Goal: Navigation & Orientation: Understand site structure

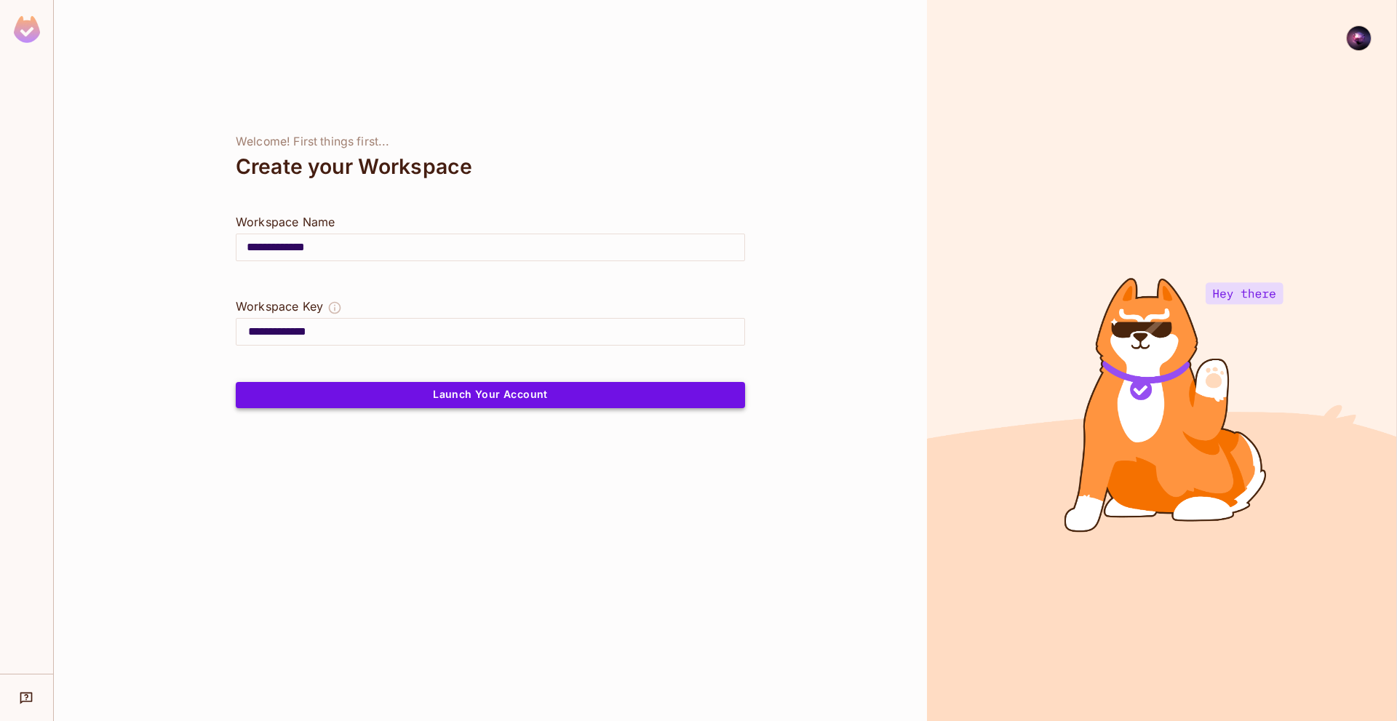
click at [558, 402] on button "Launch Your Account" at bounding box center [490, 395] width 509 height 26
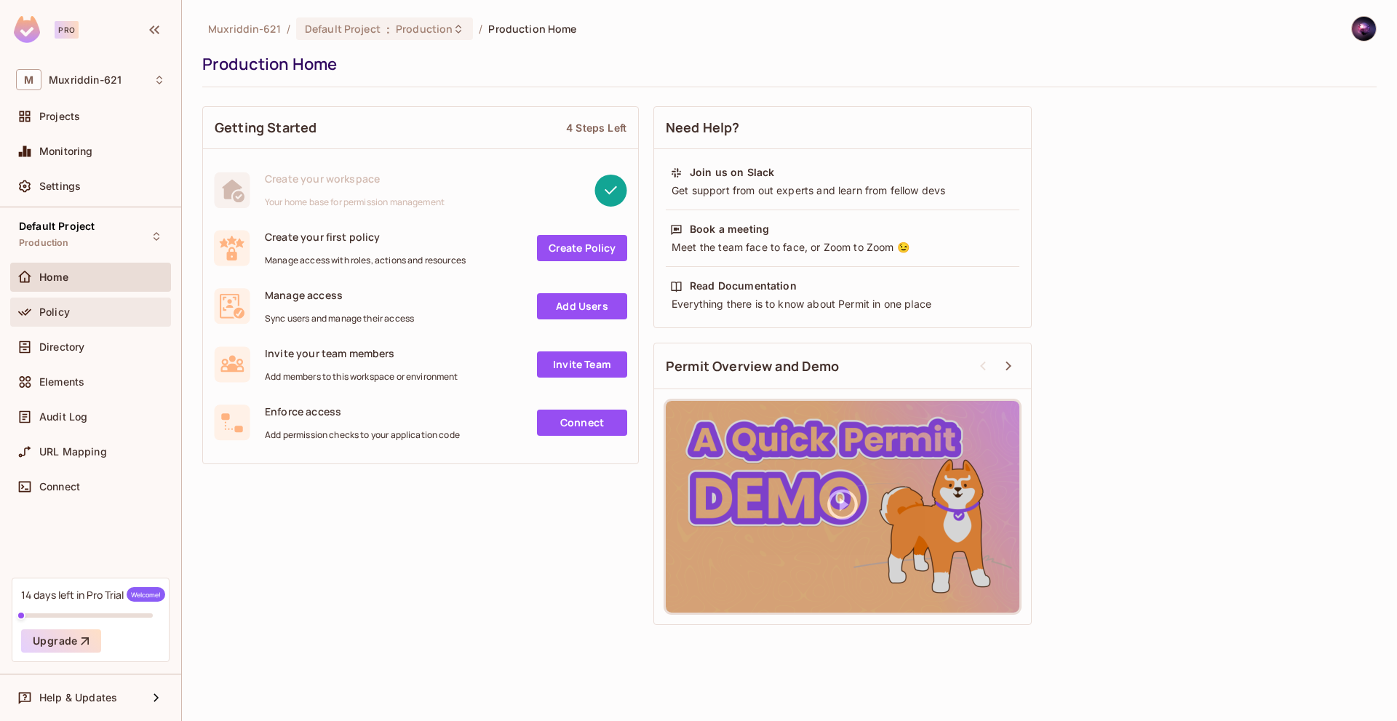
click at [81, 315] on div "Policy" at bounding box center [102, 312] width 126 height 12
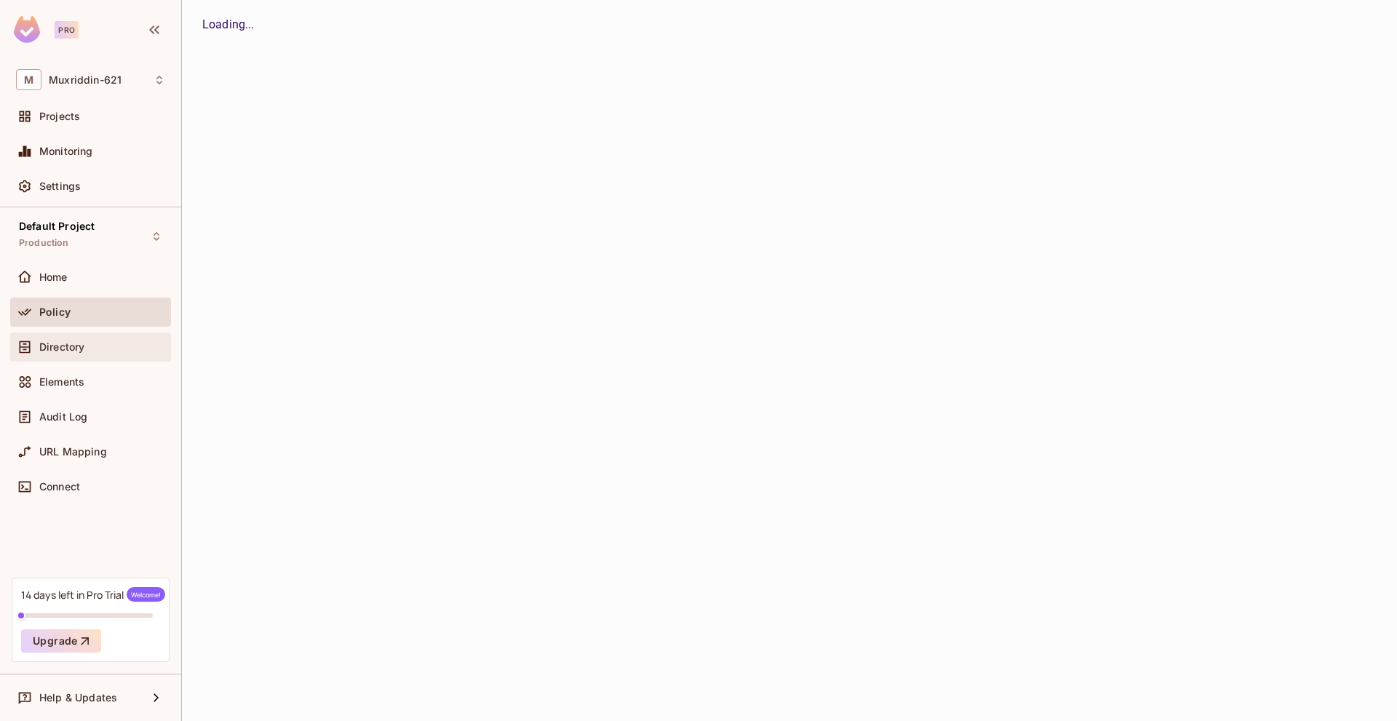
click at [81, 351] on span "Directory" at bounding box center [61, 347] width 45 height 12
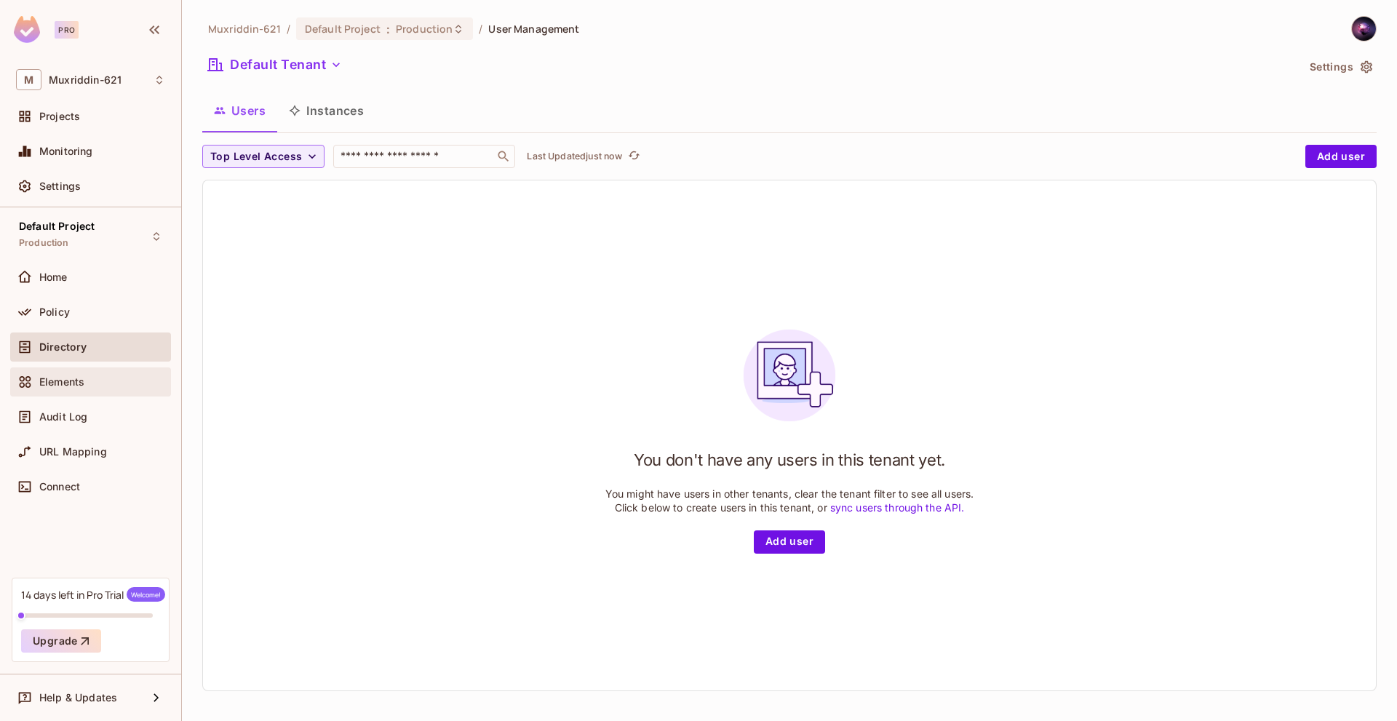
click at [85, 381] on div "Elements" at bounding box center [102, 382] width 126 height 12
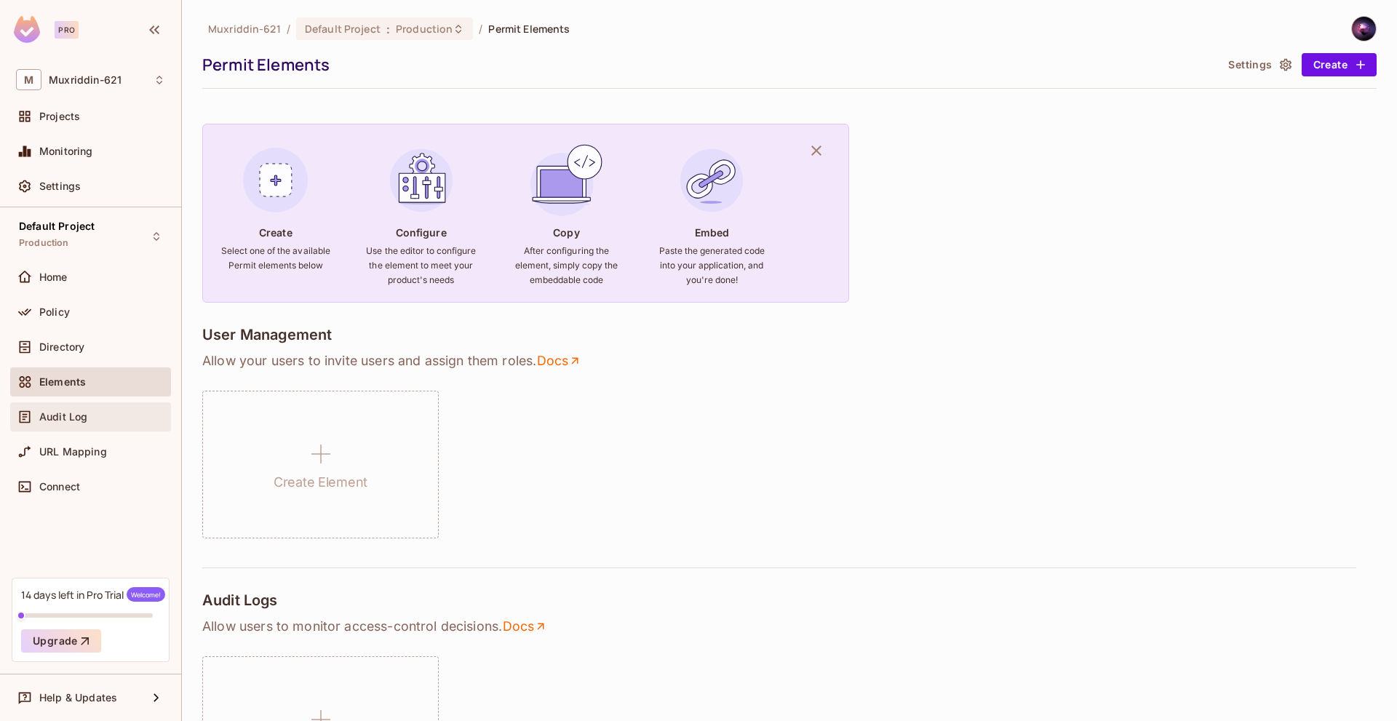
click at [92, 423] on div "Audit Log" at bounding box center [90, 416] width 149 height 17
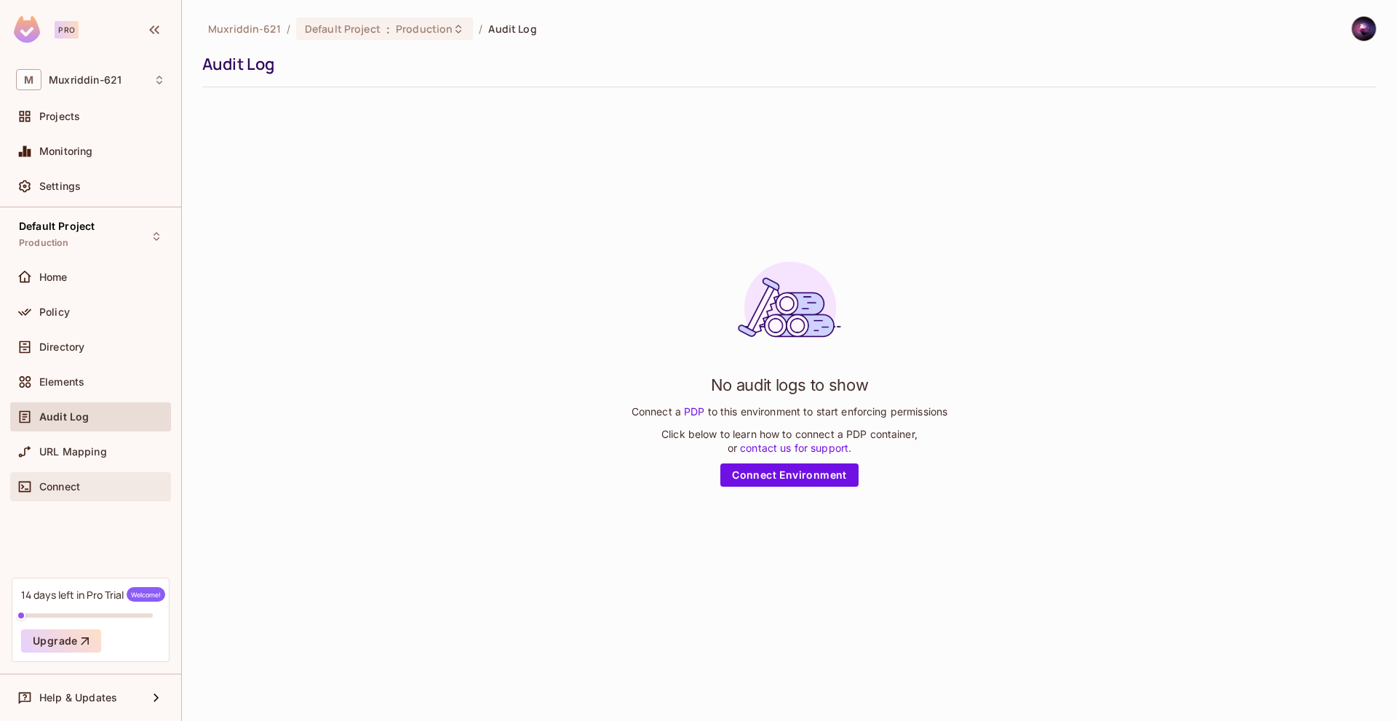
click at [84, 475] on div "Connect" at bounding box center [90, 486] width 161 height 29
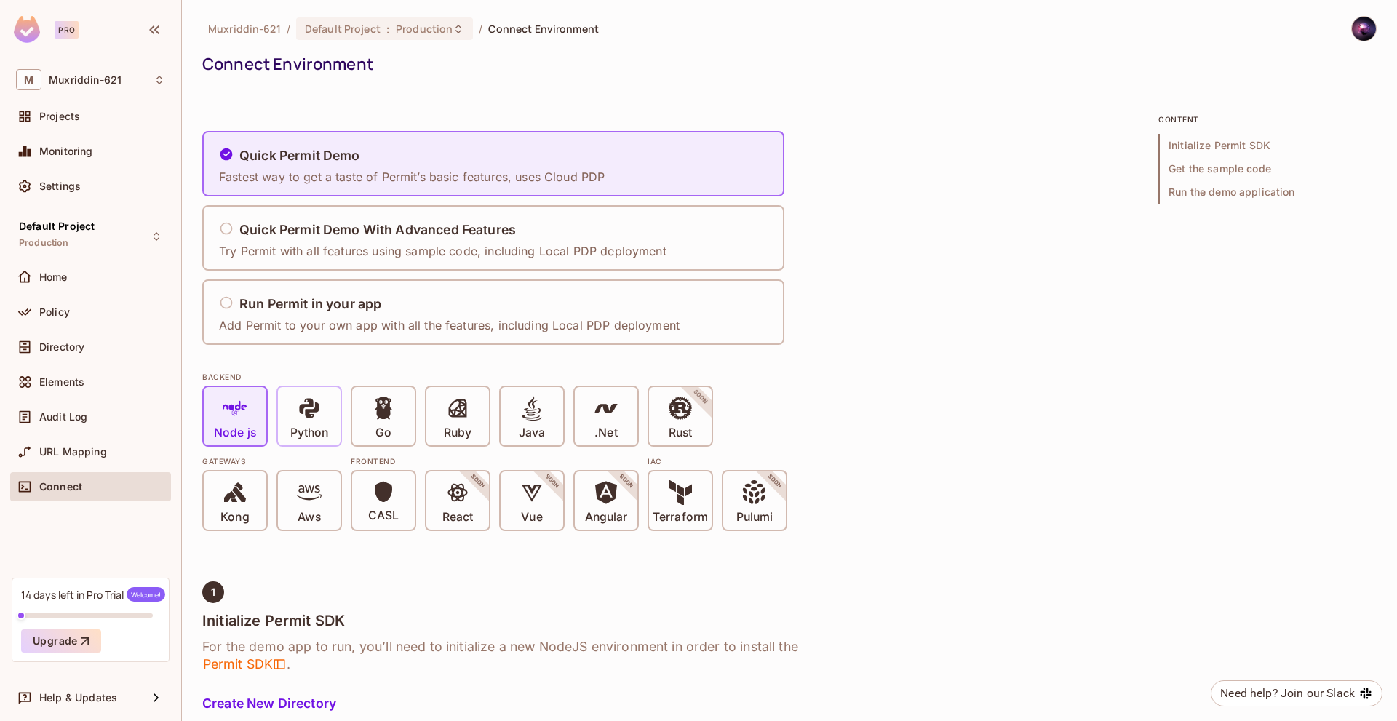
click at [300, 407] on icon at bounding box center [309, 408] width 20 height 20
click at [389, 423] on span at bounding box center [383, 411] width 25 height 30
click at [473, 443] on div "Ruby" at bounding box center [457, 416] width 63 height 58
click at [485, 486] on span "SOON" at bounding box center [478, 481] width 57 height 57
click at [522, 496] on icon at bounding box center [532, 492] width 25 height 25
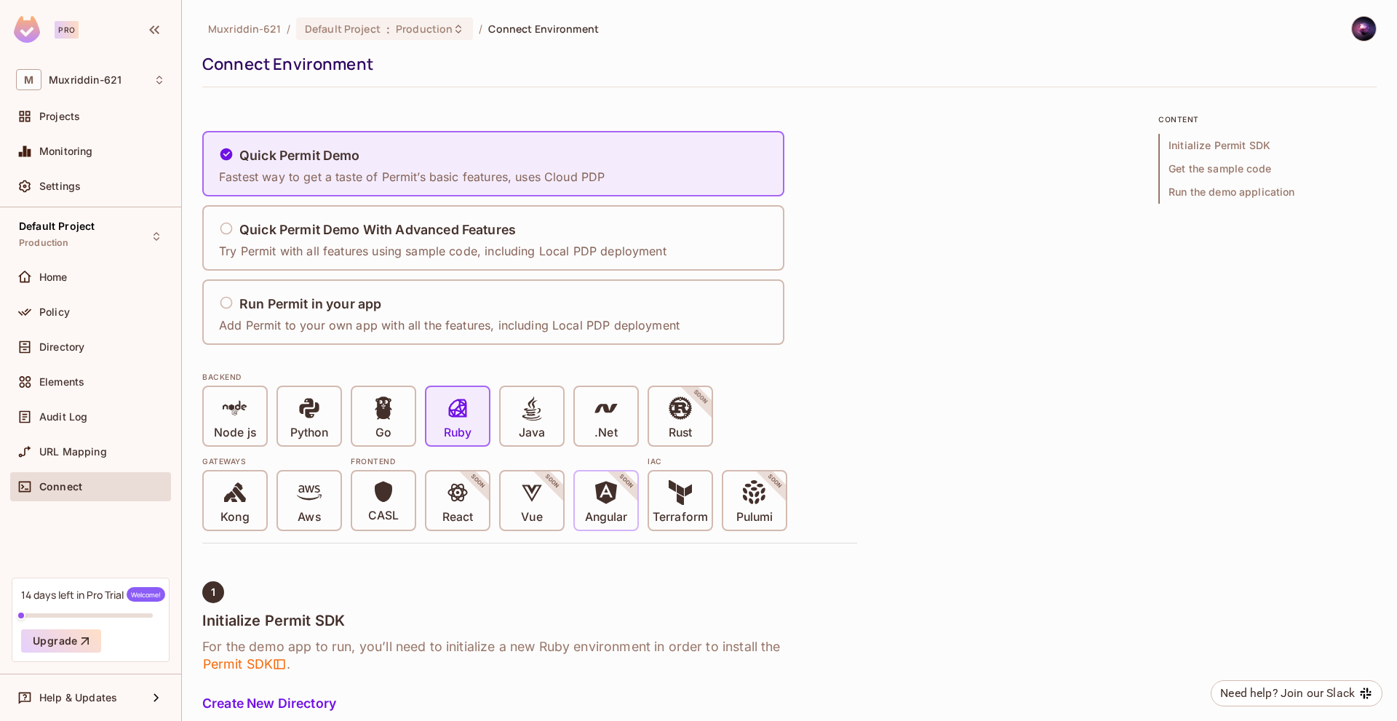
click at [586, 502] on span "Angular" at bounding box center [606, 502] width 43 height 44
click at [714, 499] on div "Terraform Pulumi SOON" at bounding box center [718, 500] width 140 height 61
drag, startPoint x: 756, startPoint y: 500, endPoint x: 739, endPoint y: 498, distance: 16.8
click at [755, 500] on icon at bounding box center [754, 492] width 25 height 25
click at [684, 495] on icon at bounding box center [680, 492] width 25 height 25
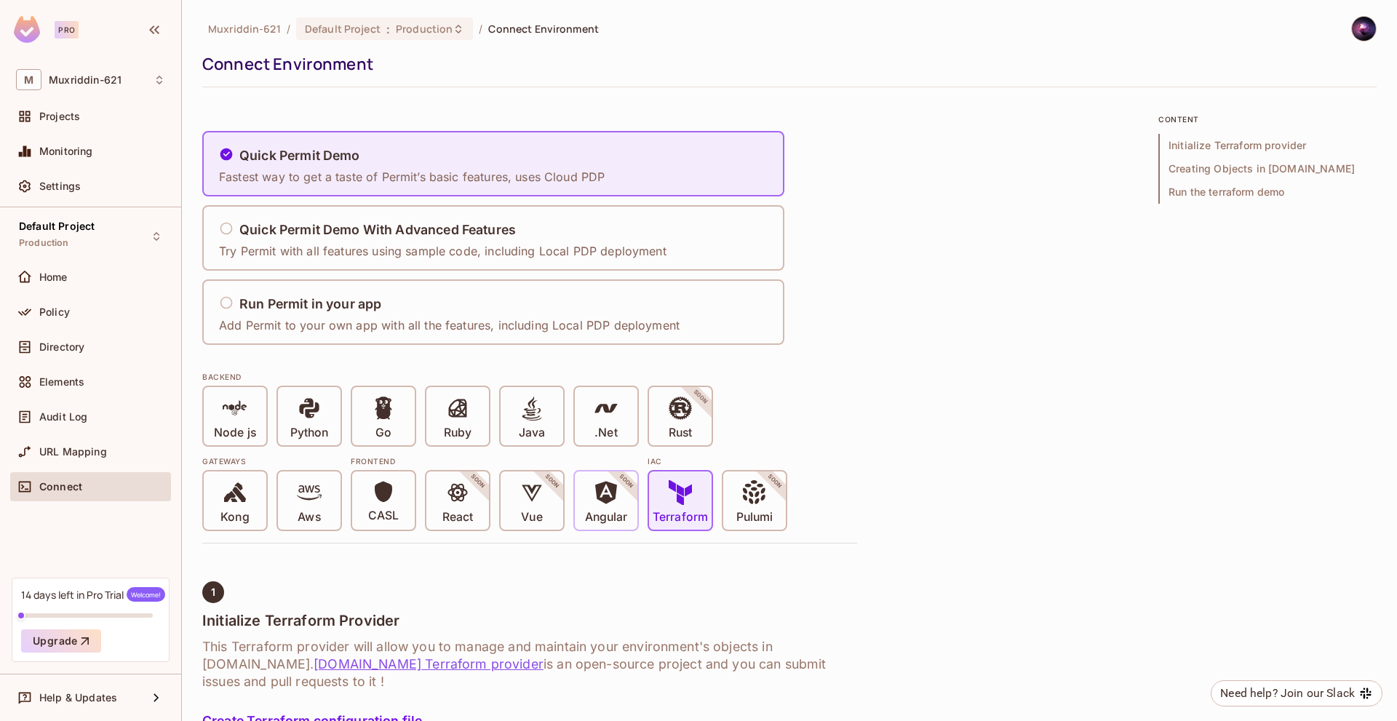
click at [634, 494] on span "SOON" at bounding box center [626, 481] width 57 height 57
click at [607, 494] on icon at bounding box center [606, 492] width 25 height 25
click at [375, 493] on icon at bounding box center [383, 491] width 17 height 21
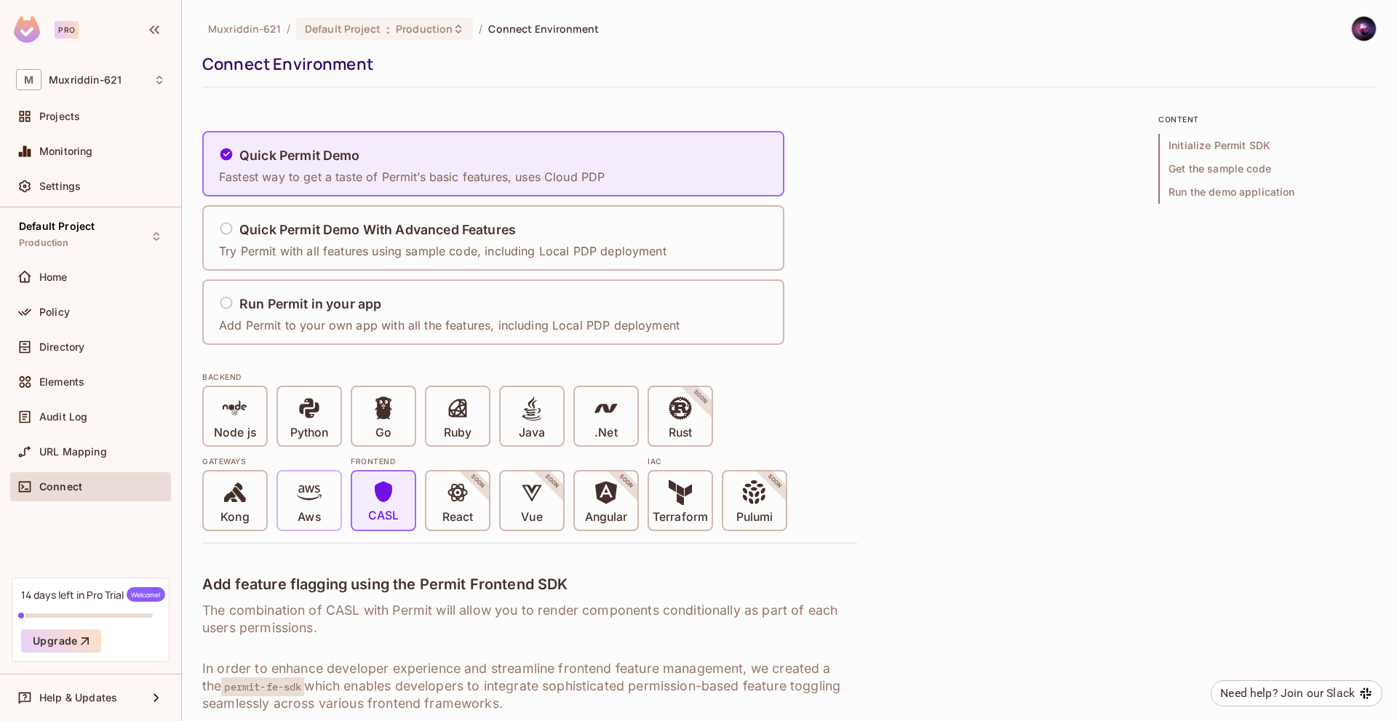
click at [310, 490] on icon at bounding box center [309, 492] width 25 height 25
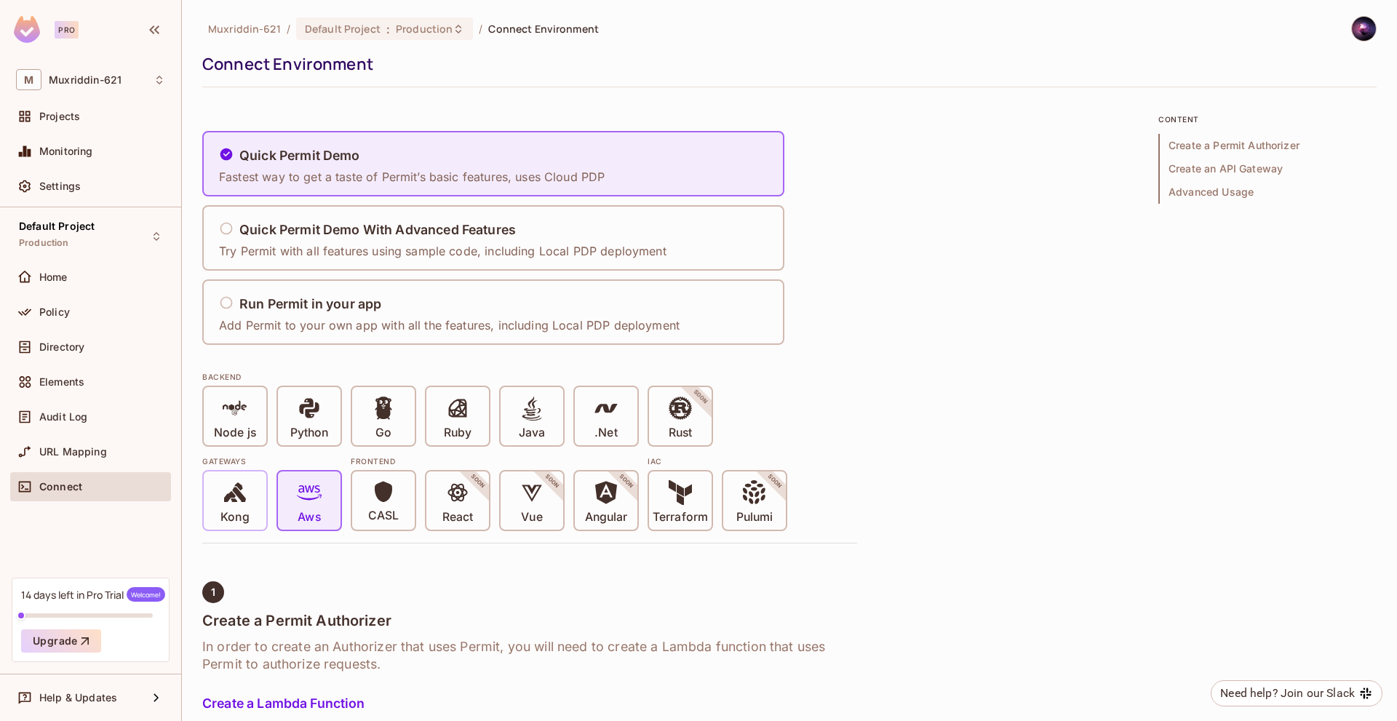
click at [235, 488] on icon at bounding box center [235, 492] width 22 height 20
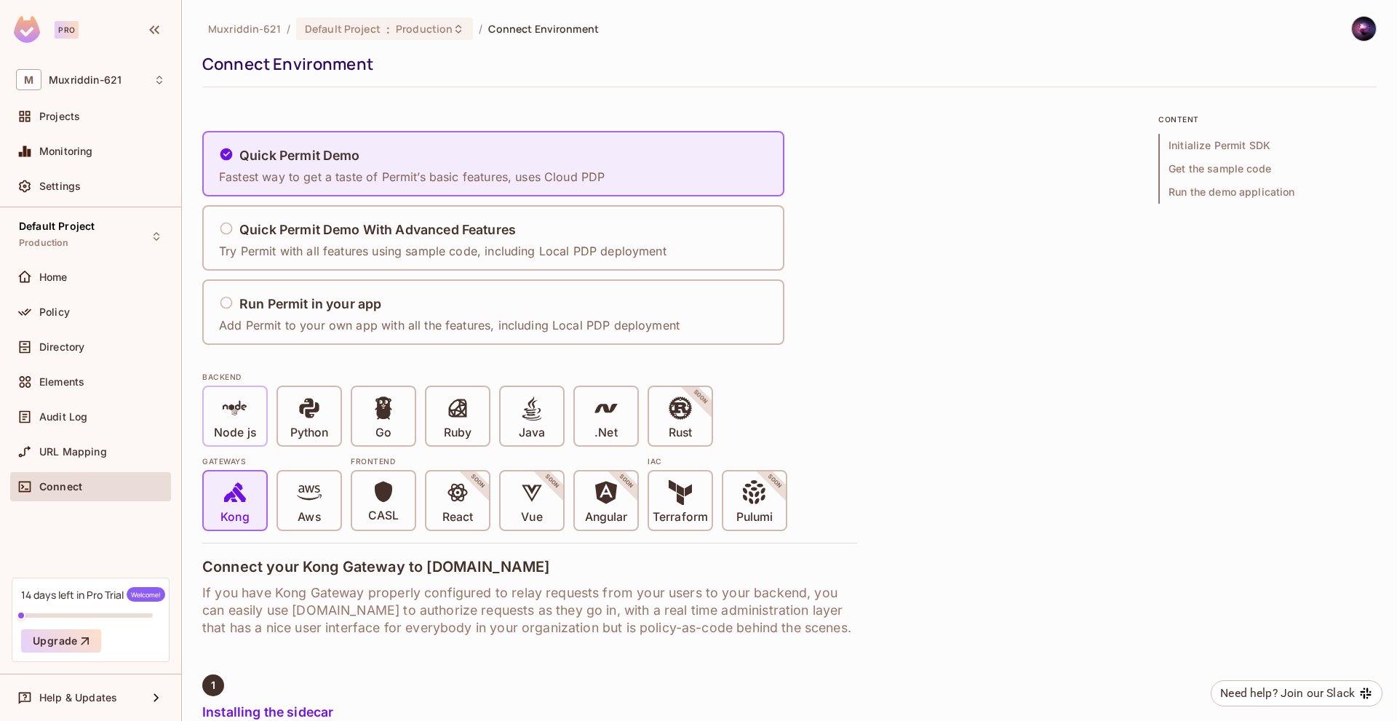
click at [253, 391] on div "Node js" at bounding box center [235, 416] width 63 height 58
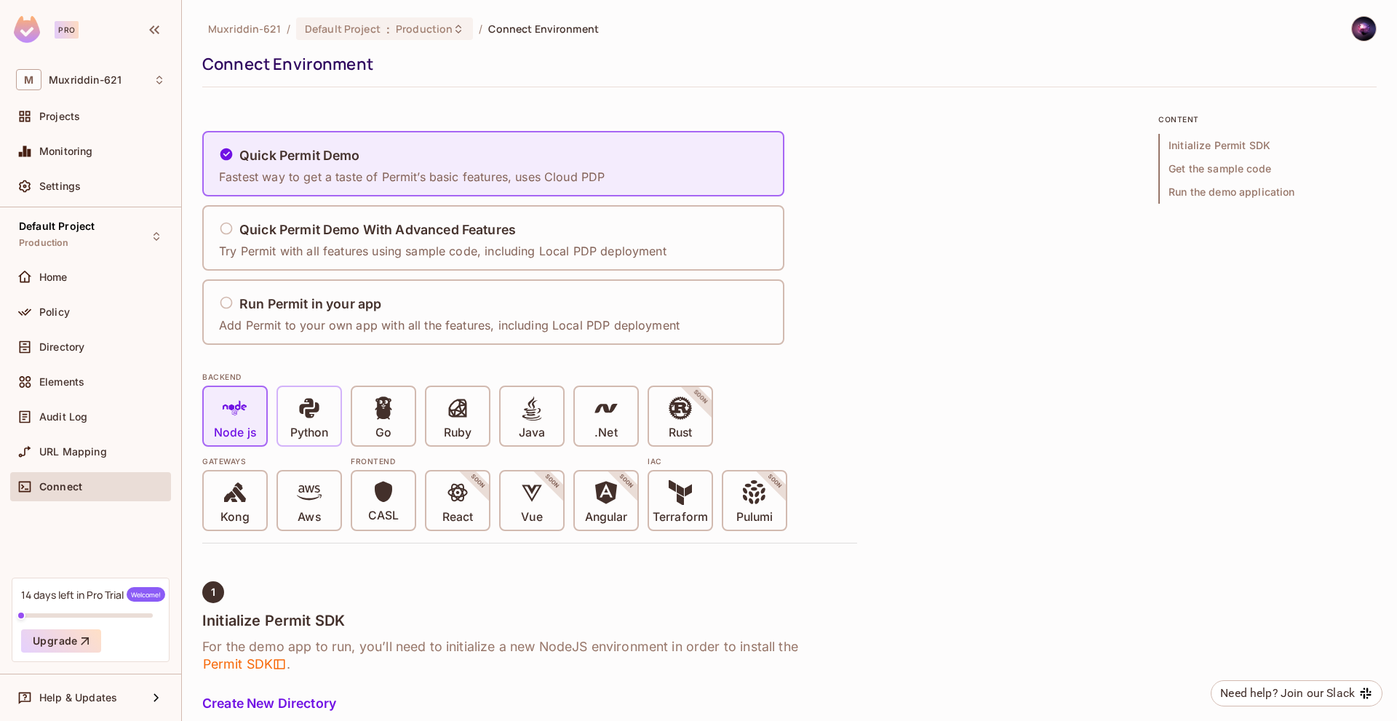
drag, startPoint x: 306, startPoint y: 400, endPoint x: 313, endPoint y: 403, distance: 7.8
click at [307, 402] on icon at bounding box center [309, 408] width 25 height 25
click at [359, 407] on div "Go" at bounding box center [383, 416] width 63 height 58
click at [454, 410] on icon at bounding box center [458, 408] width 18 height 18
click at [565, 417] on div "Node js Python Go Ruby Java .Net Rust SOON" at bounding box center [529, 416] width 655 height 61
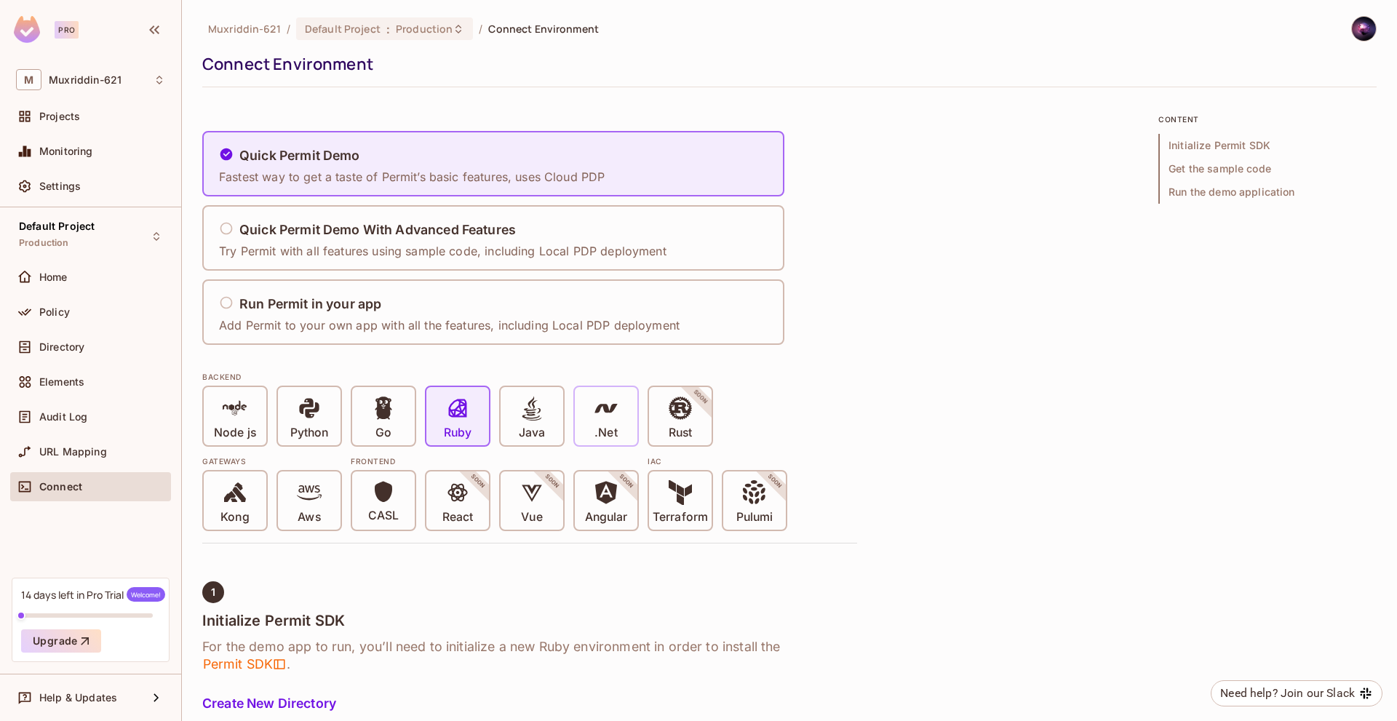
click at [603, 418] on icon at bounding box center [606, 408] width 25 height 25
click at [346, 305] on h5 "Run Permit in your app" at bounding box center [310, 304] width 142 height 15
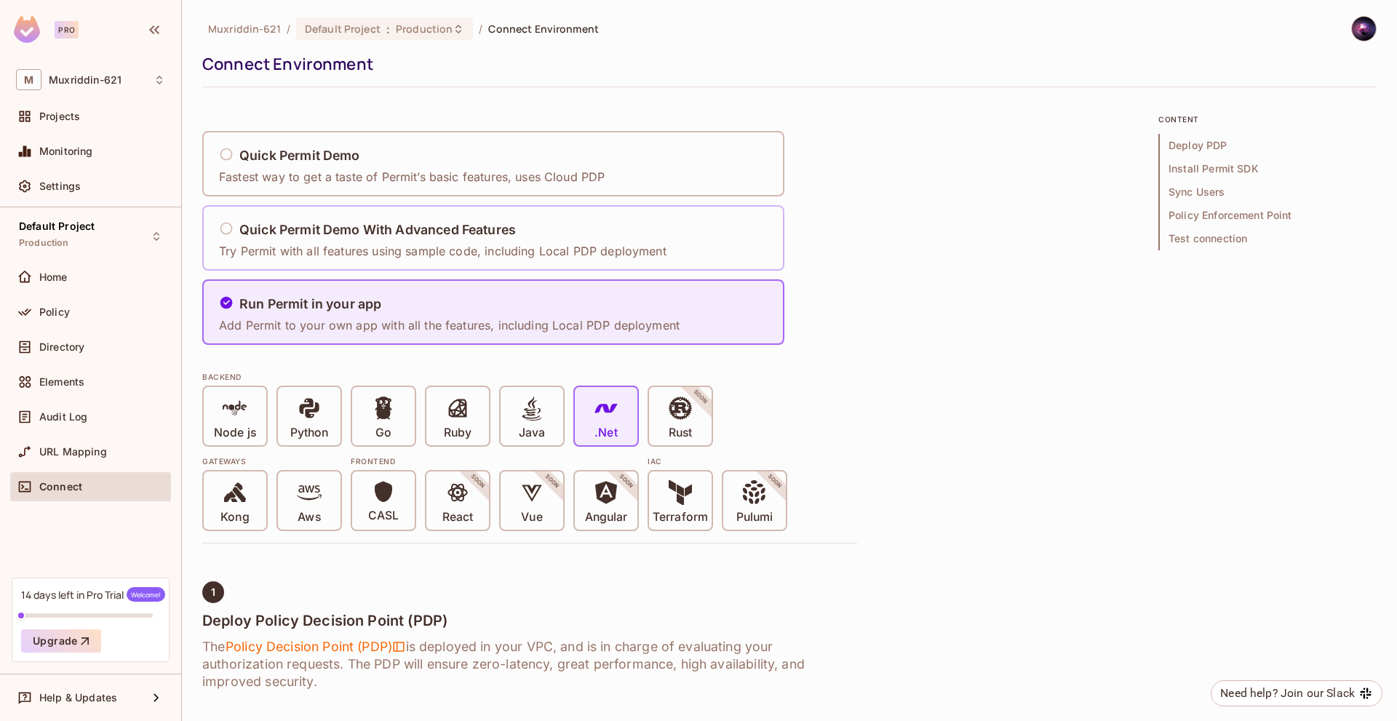
click at [327, 226] on h5 "Quick Permit Demo With Advanced Features" at bounding box center [377, 230] width 276 height 15
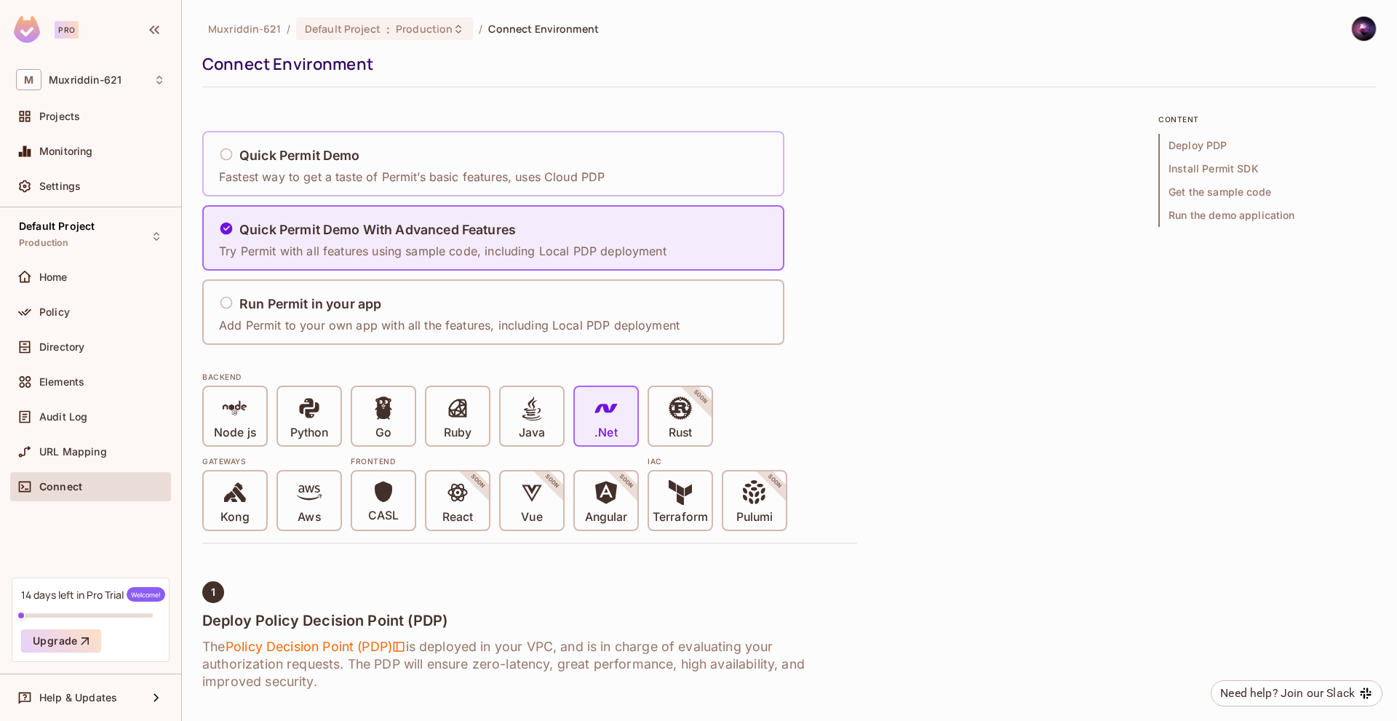
click at [309, 184] on p "Fastest way to get a taste of Permit’s basic features, uses Cloud PDP" at bounding box center [412, 177] width 386 height 16
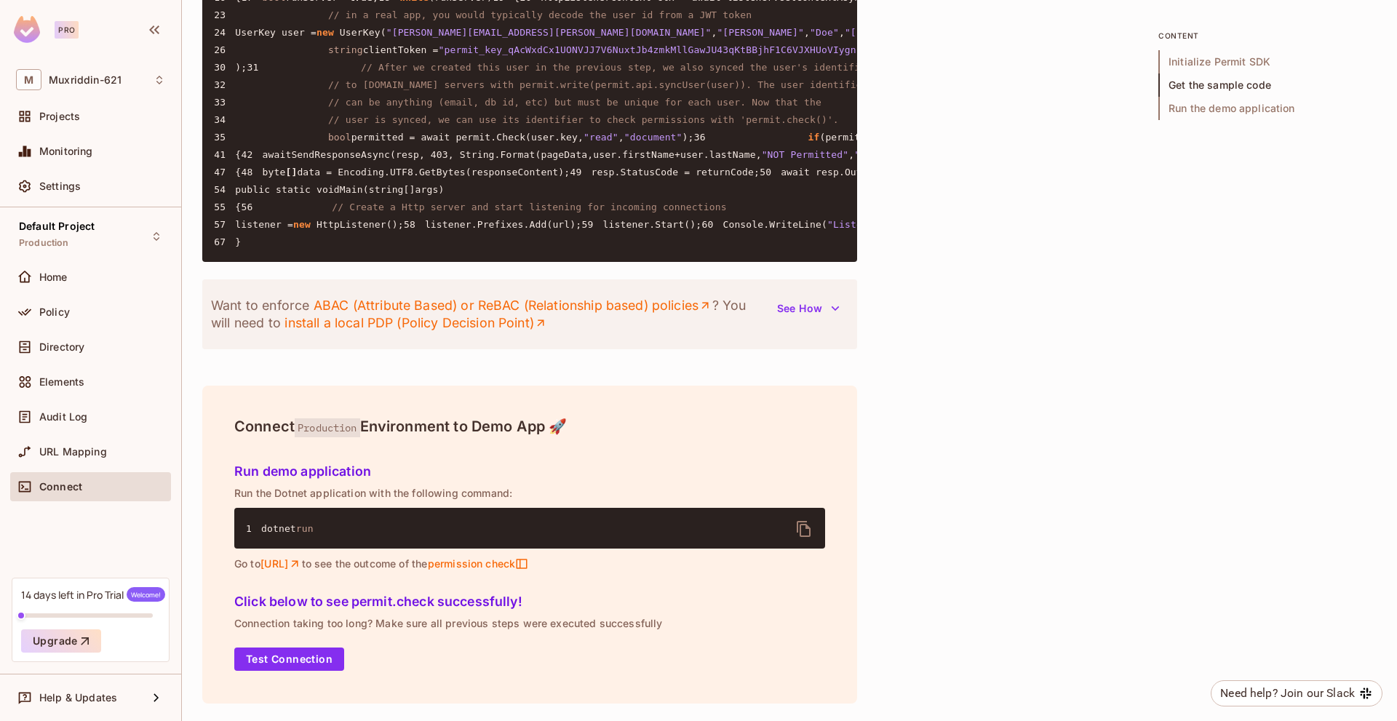
scroll to position [2005, 0]
click at [57, 186] on span "Settings" at bounding box center [59, 186] width 41 height 12
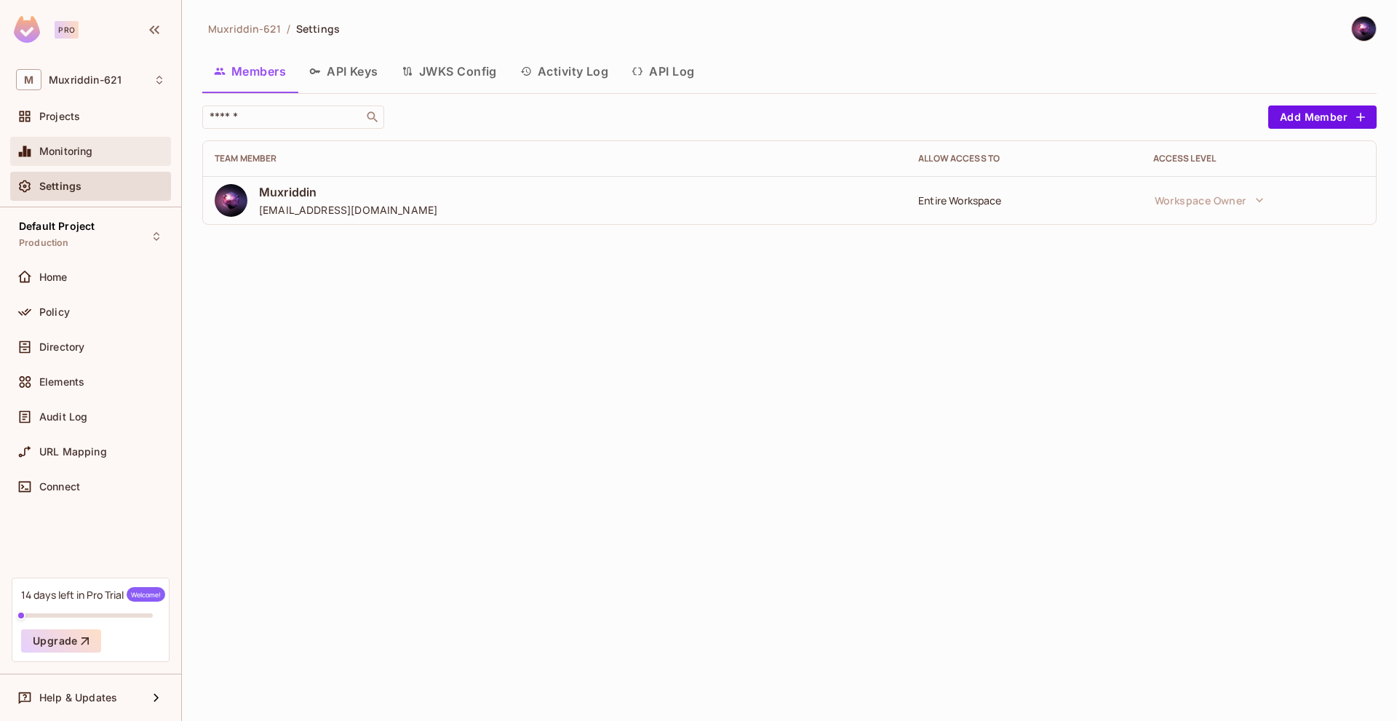
click at [71, 143] on div "Monitoring" at bounding box center [90, 151] width 149 height 17
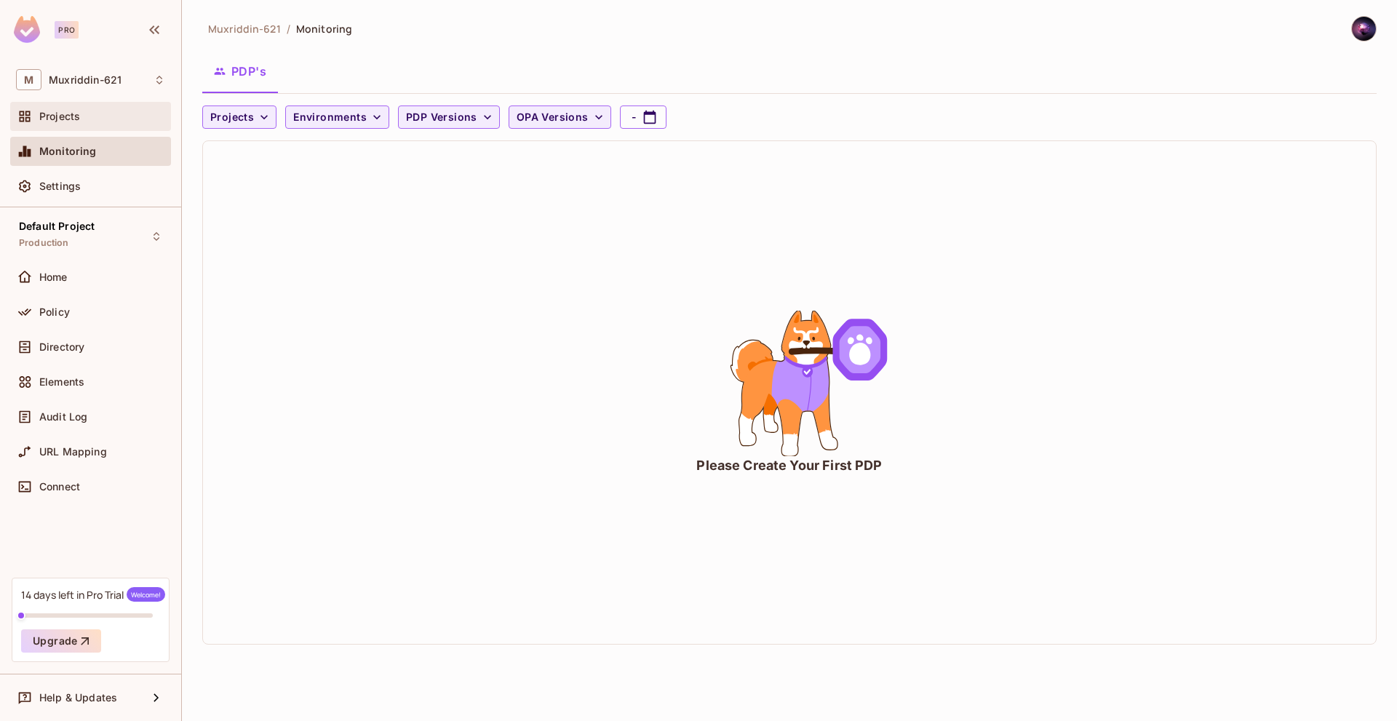
click at [91, 122] on div "Projects" at bounding box center [102, 117] width 126 height 12
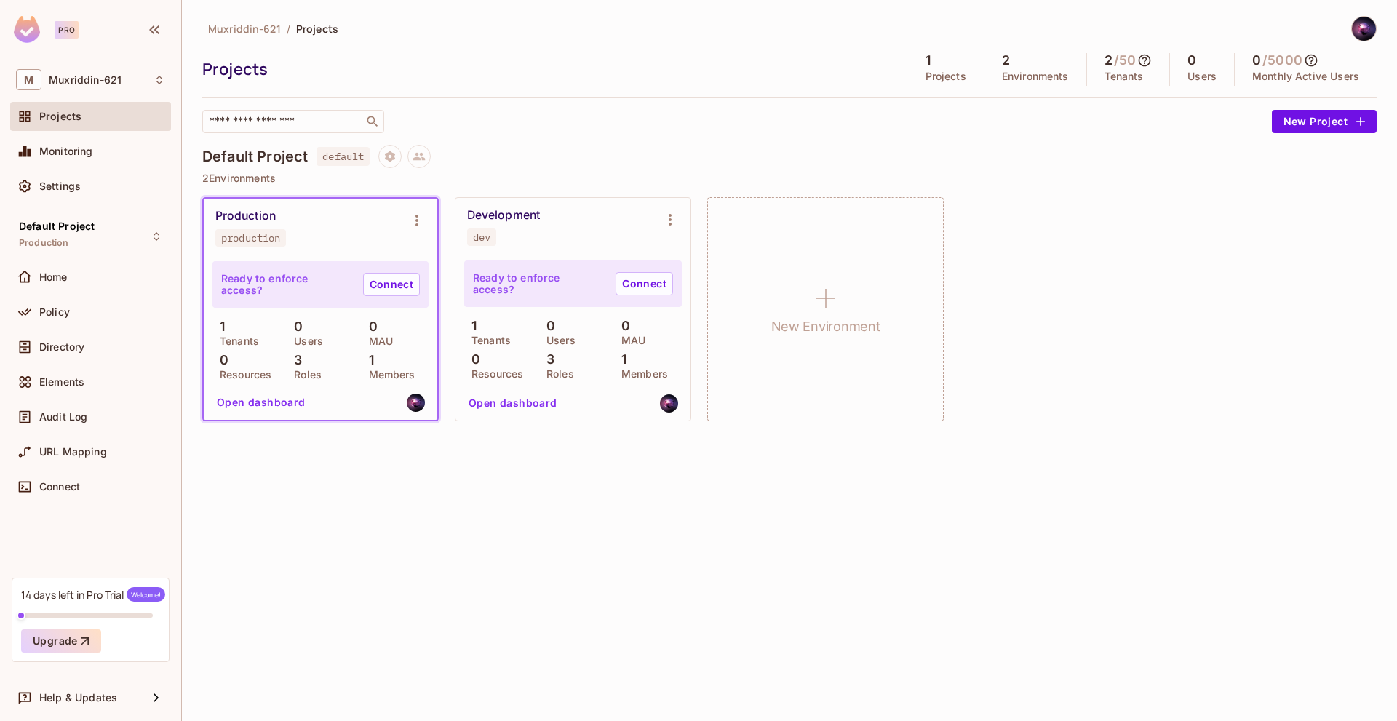
drag, startPoint x: 752, startPoint y: 525, endPoint x: 749, endPoint y: 515, distance: 10.6
click at [751, 525] on div "Muxriddin-621 / Projects Projects 1 Projects 2 Environments 2 / 50 Tenants 0 Us…" at bounding box center [789, 360] width 1215 height 721
click at [486, 355] on div "0 Resources" at bounding box center [498, 365] width 68 height 26
click at [331, 356] on div "3 Roles" at bounding box center [320, 366] width 67 height 26
click at [384, 485] on div "Muxriddin-621 / Projects Projects 1 Projects 2 Environments 2 / 50 Tenants 0 Us…" at bounding box center [789, 360] width 1215 height 721
